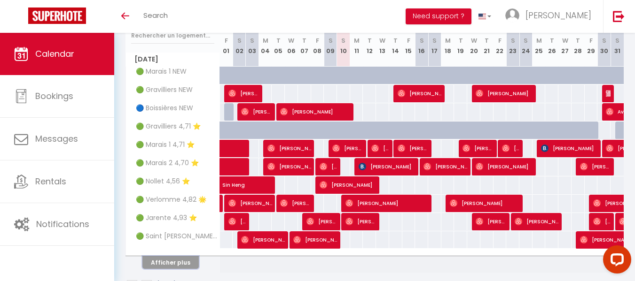
click at [168, 265] on button "Afficher plus" at bounding box center [170, 263] width 56 height 13
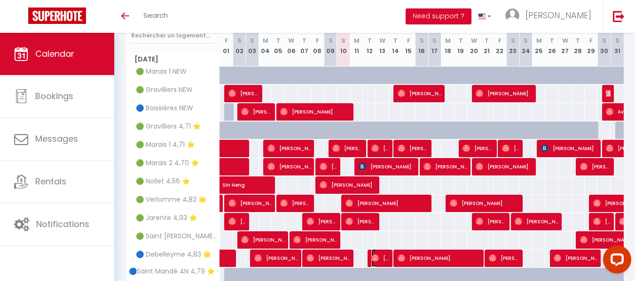
click at [383, 257] on span "[PERSON_NAME]" at bounding box center [379, 259] width 17 height 18
select select "OK"
select select "0"
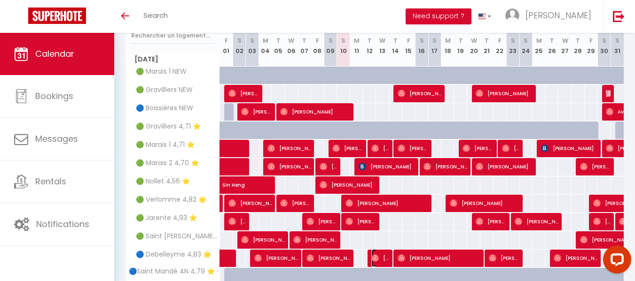
select select "1"
select select
